Goal: Use online tool/utility: Utilize a website feature to perform a specific function

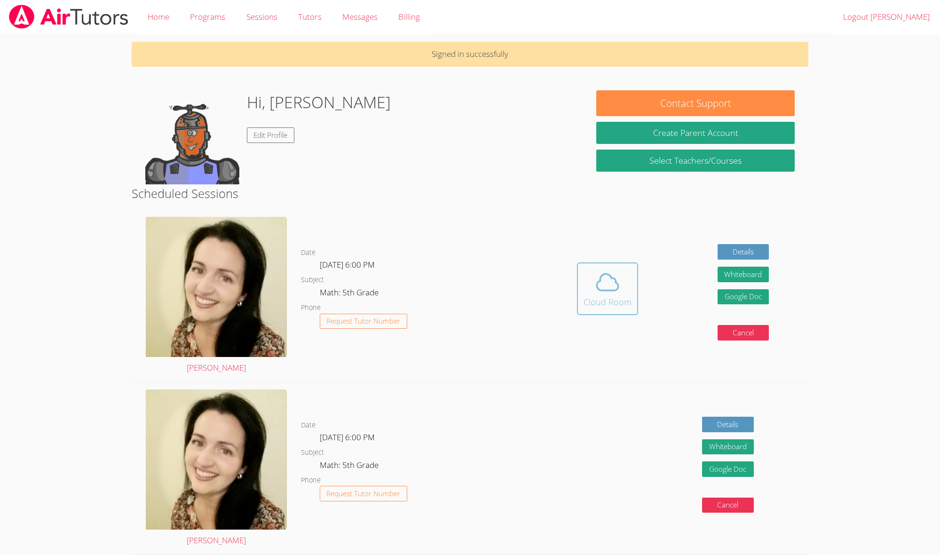
click at [620, 278] on icon at bounding box center [608, 282] width 26 height 26
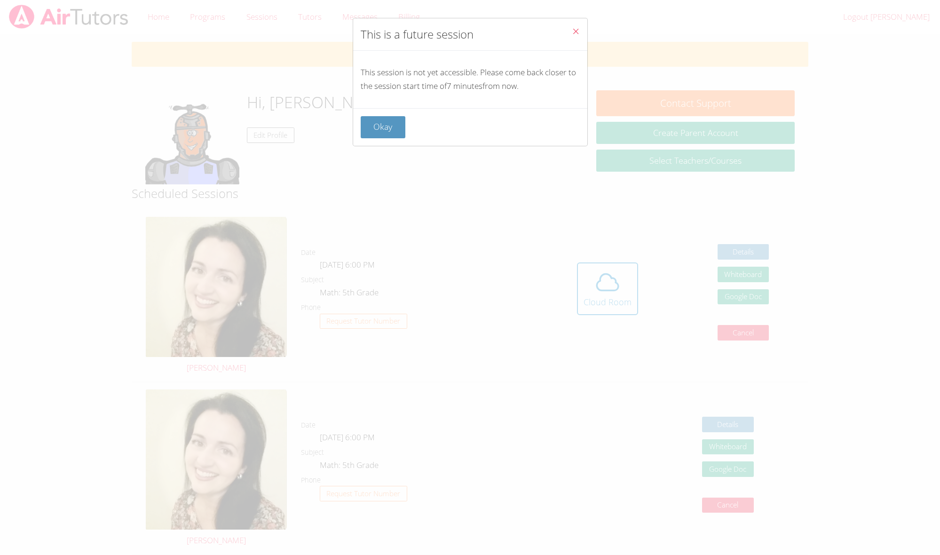
click at [384, 128] on button "Okay" at bounding box center [383, 127] width 45 height 22
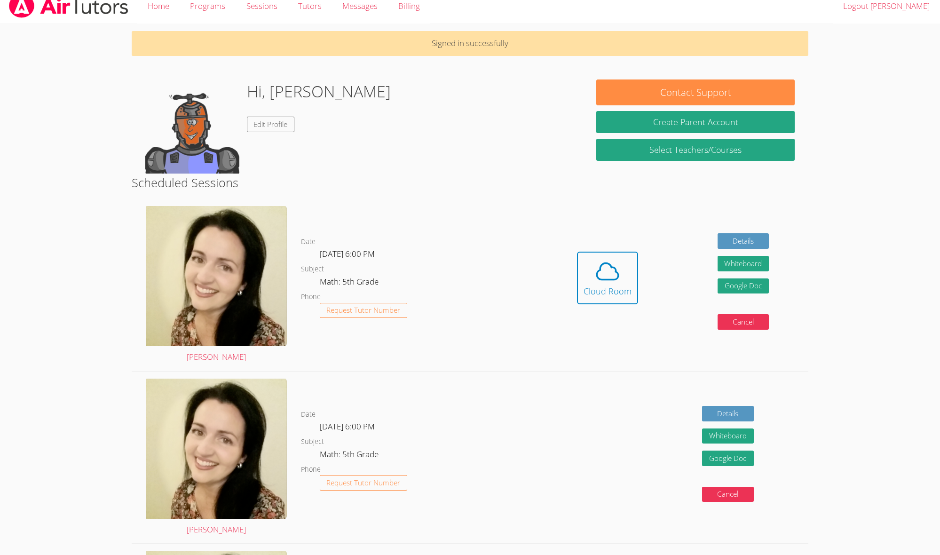
scroll to position [16, 0]
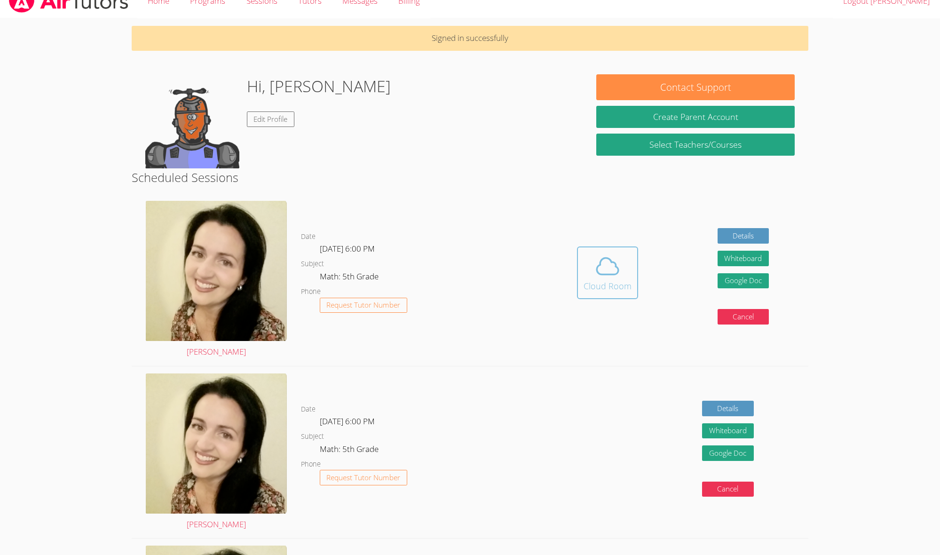
click at [599, 272] on icon at bounding box center [608, 266] width 22 height 16
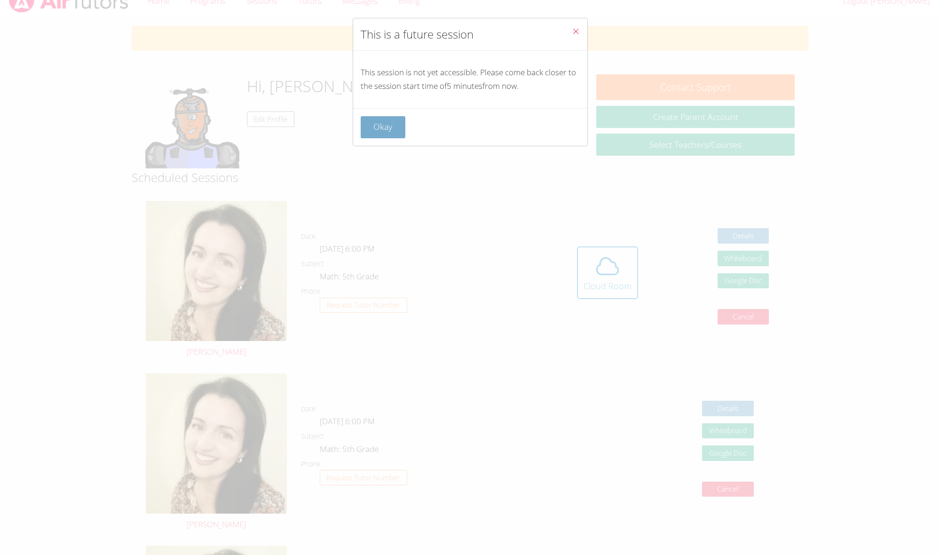
drag, startPoint x: 375, startPoint y: 131, endPoint x: 377, endPoint y: 125, distance: 5.9
click at [377, 125] on button "Okay" at bounding box center [383, 127] width 45 height 22
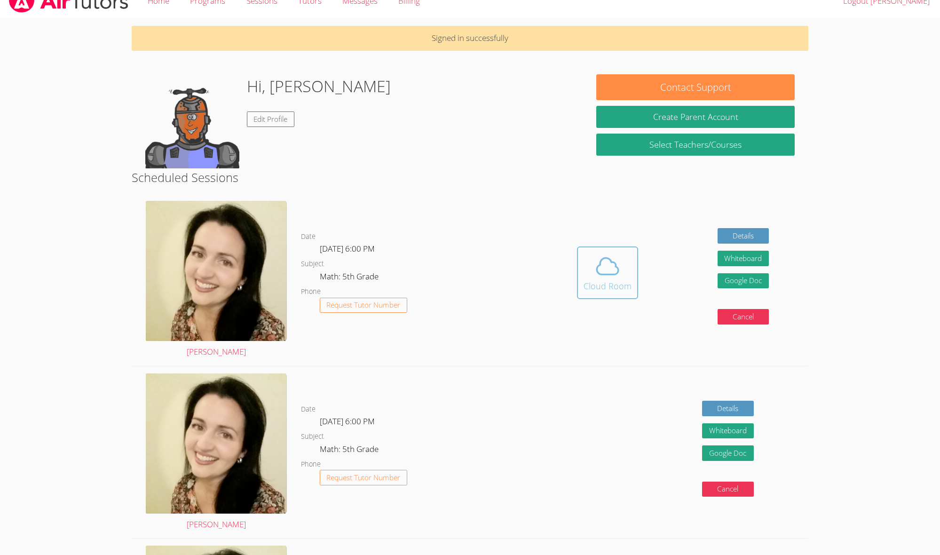
click at [589, 270] on span at bounding box center [608, 266] width 48 height 26
click at [588, 274] on span at bounding box center [608, 266] width 48 height 26
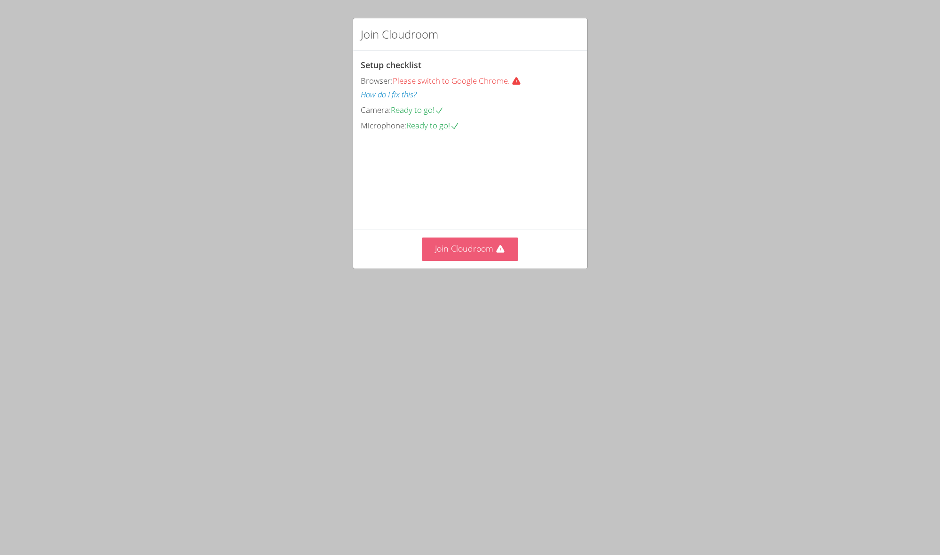
click at [492, 261] on button "Join Cloudroom" at bounding box center [470, 249] width 96 height 23
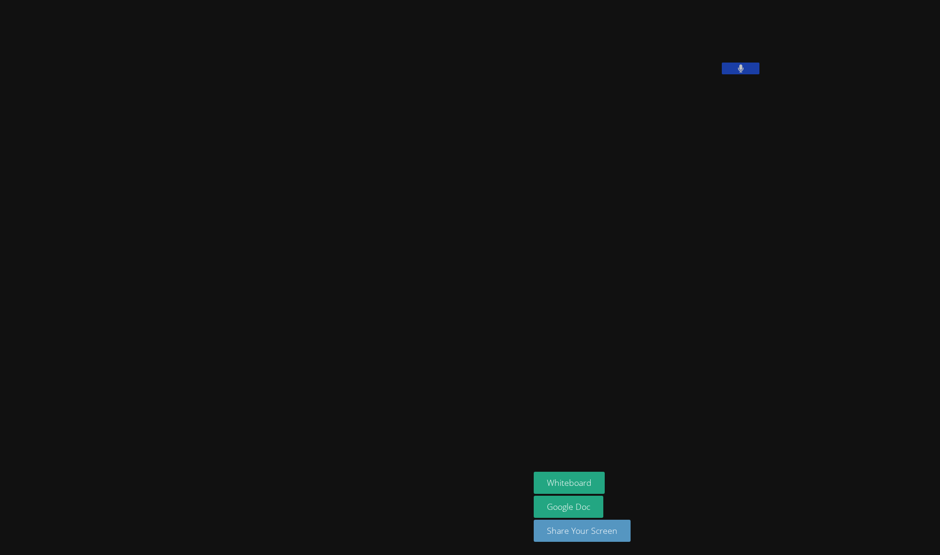
drag, startPoint x: 682, startPoint y: 129, endPoint x: 723, endPoint y: 127, distance: 41.0
click at [722, 74] on button at bounding box center [741, 69] width 38 height 12
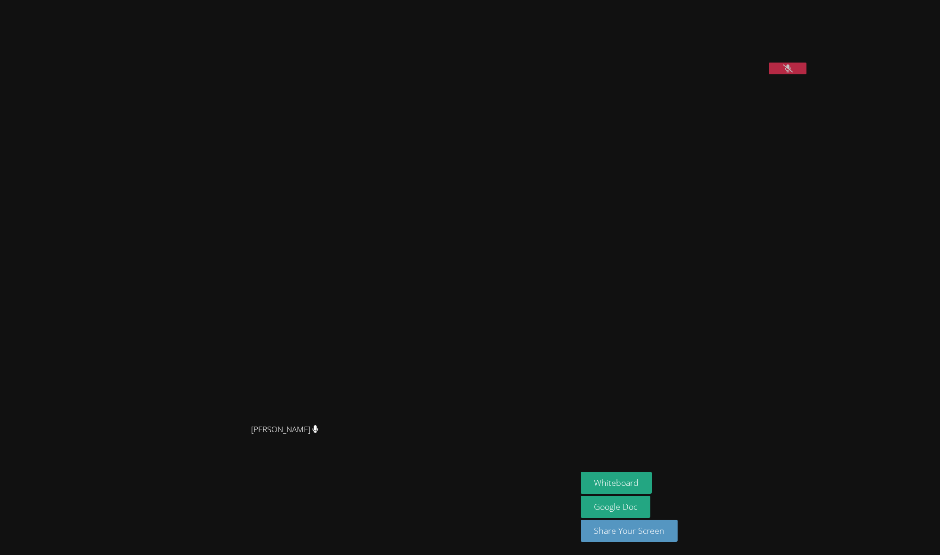
click at [769, 74] on button at bounding box center [788, 69] width 38 height 12
click at [737, 79] on div "Armando Parrazal-Maza jR" at bounding box center [695, 41] width 228 height 75
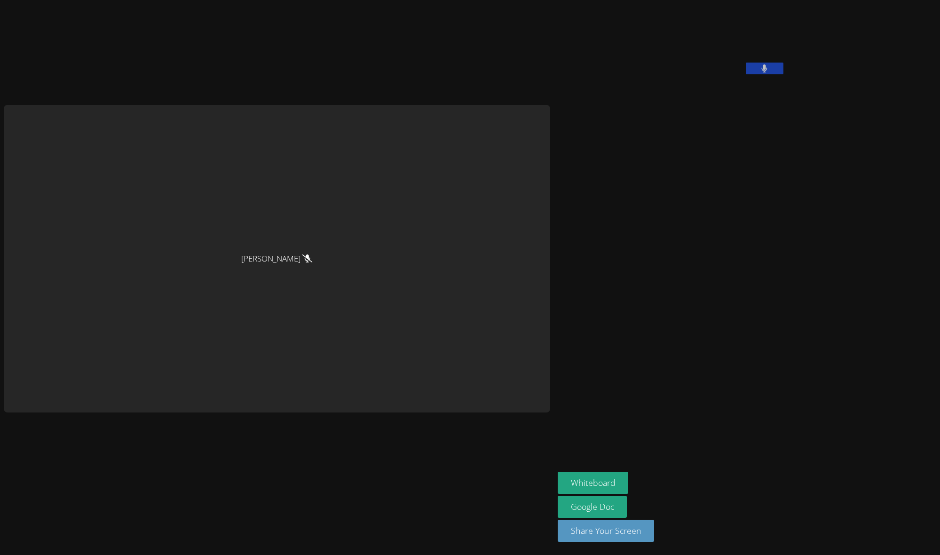
click at [784, 74] on button at bounding box center [765, 69] width 38 height 12
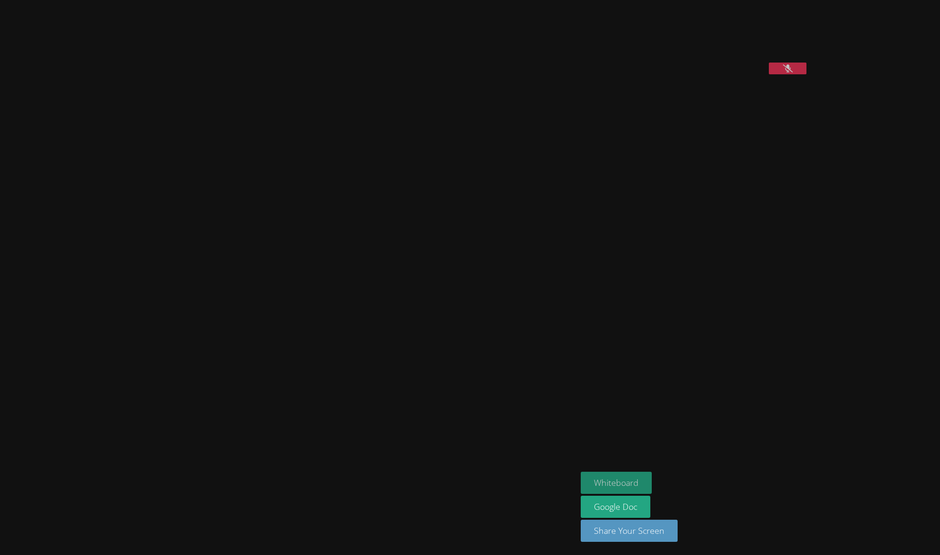
click at [652, 480] on button "Whiteboard" at bounding box center [616, 483] width 71 height 22
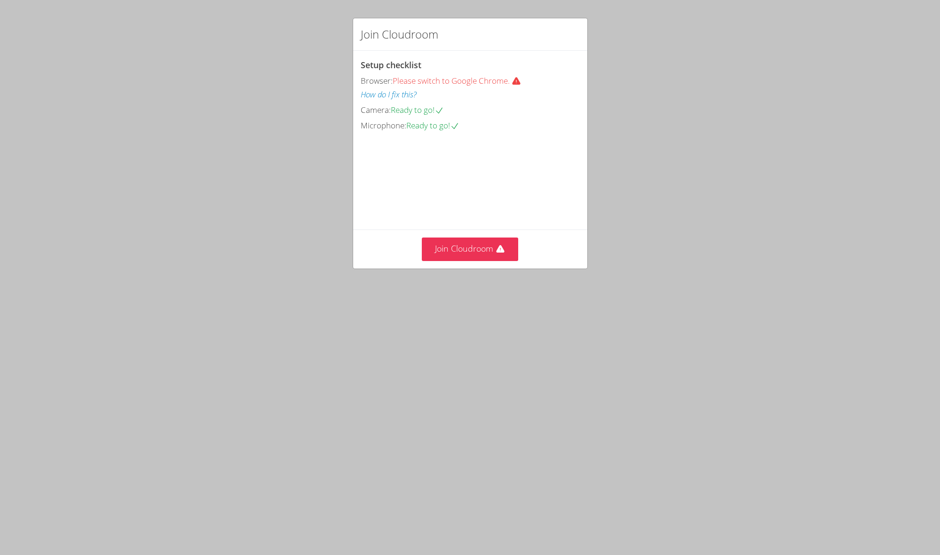
click at [0, 0] on div "Setup checklist Browser: Please switch to Google Chrome. How do I fix this? Cam…" at bounding box center [0, 0] width 0 height 0
click at [475, 261] on button "Join Cloudroom" at bounding box center [470, 249] width 96 height 23
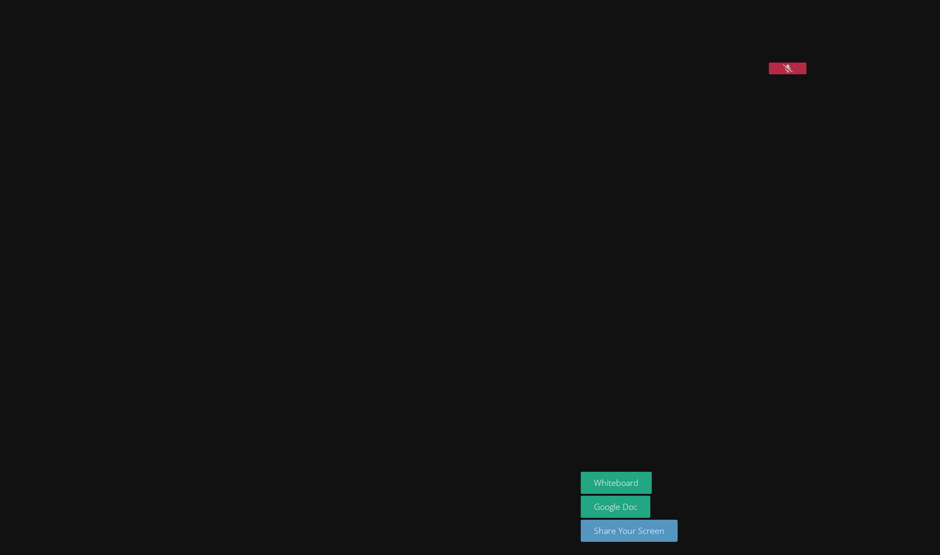
click at [807, 74] on button at bounding box center [788, 69] width 38 height 12
click at [652, 480] on button "Whiteboard" at bounding box center [616, 483] width 71 height 22
